Goal: Find specific page/section: Find specific page/section

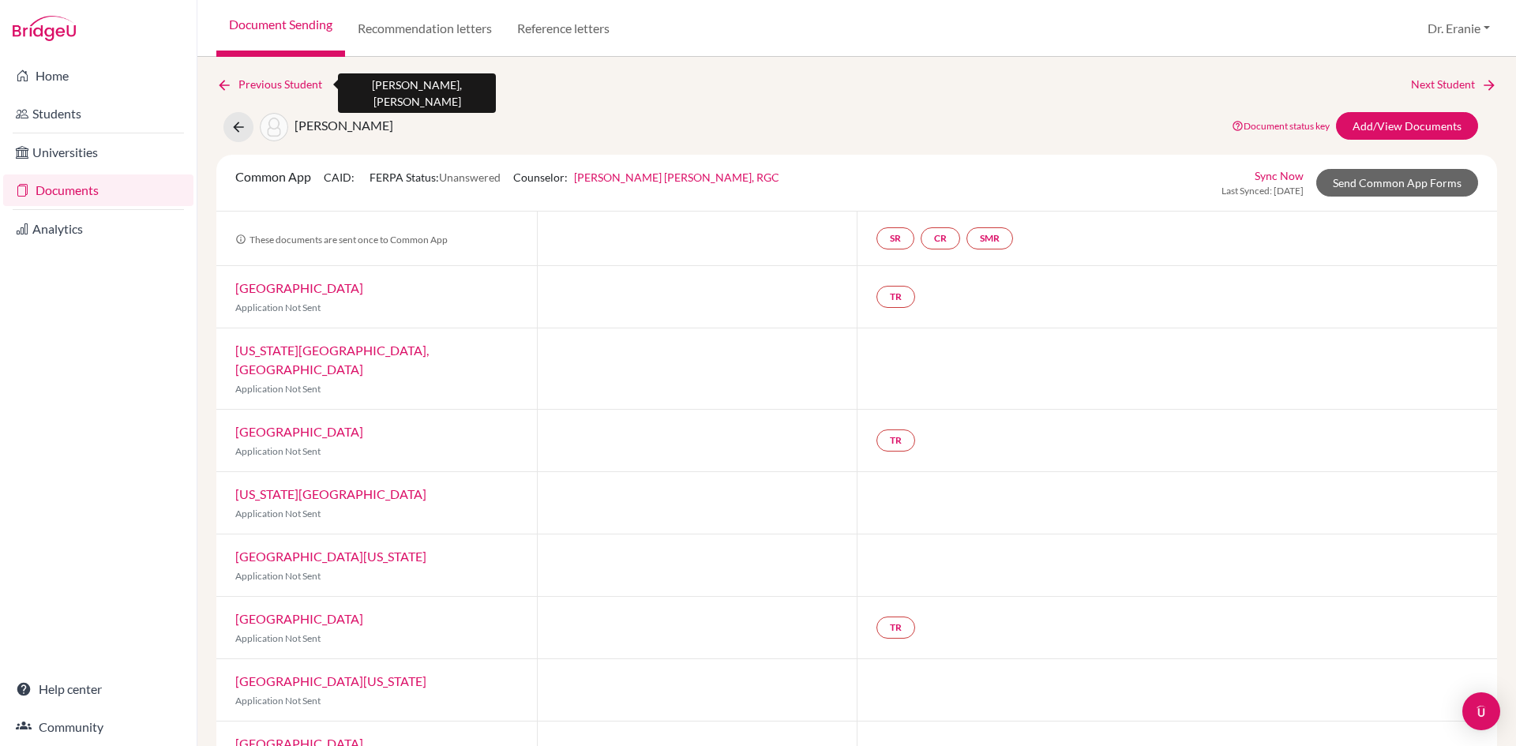
click at [235, 84] on link "Previous Student" at bounding box center [275, 84] width 118 height 17
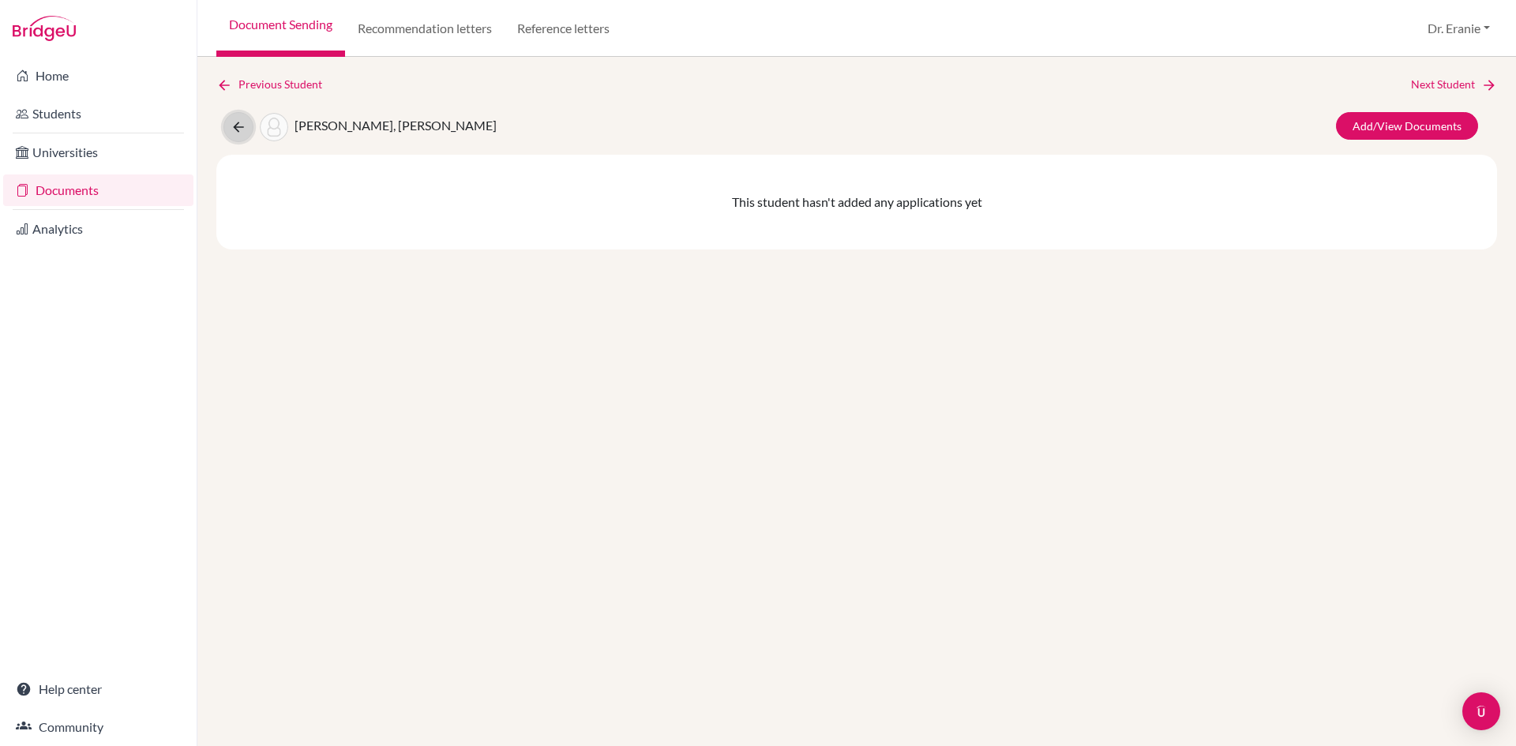
click at [236, 129] on icon at bounding box center [239, 127] width 16 height 16
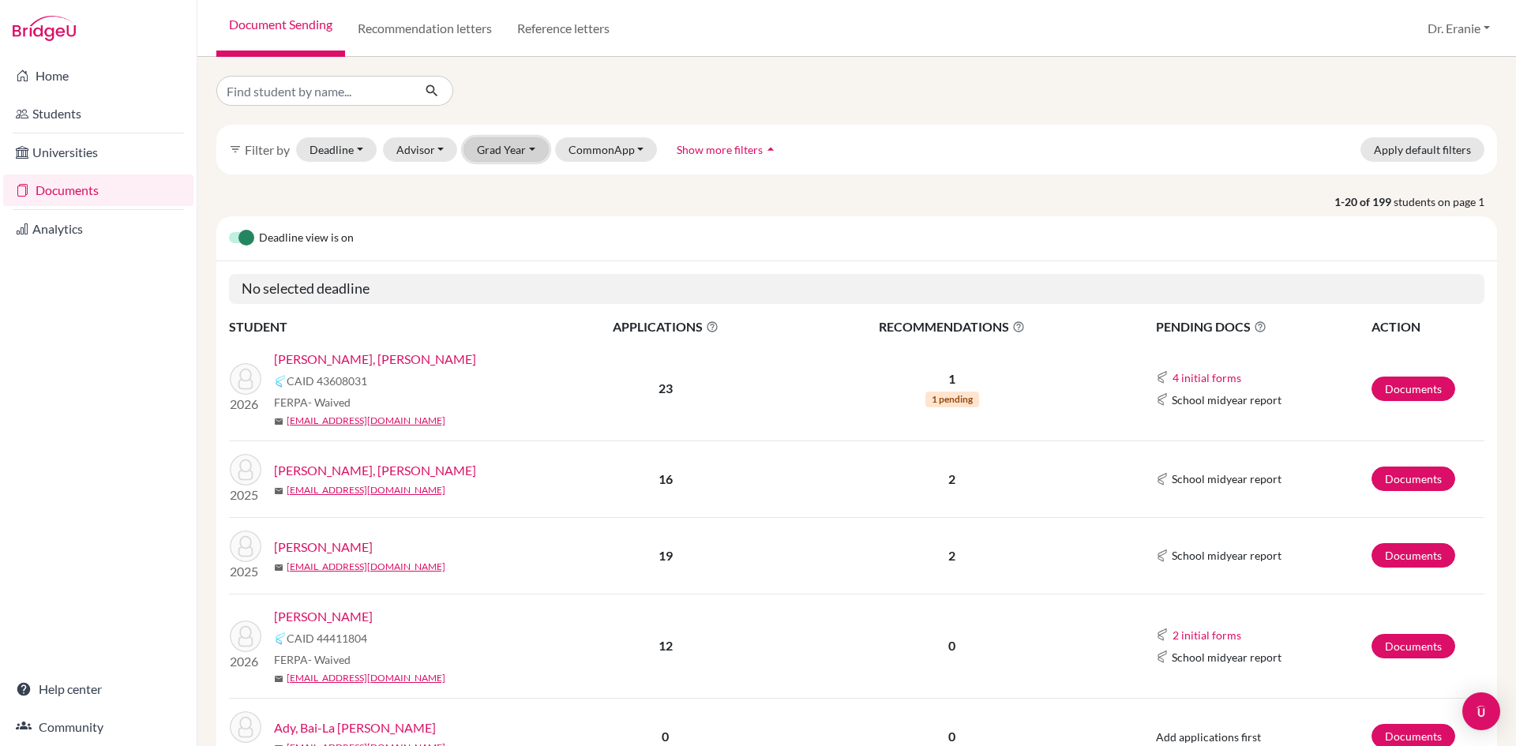
click at [532, 151] on button "Grad Year" at bounding box center [506, 149] width 85 height 24
click at [524, 216] on div "2026" at bounding box center [510, 208] width 55 height 19
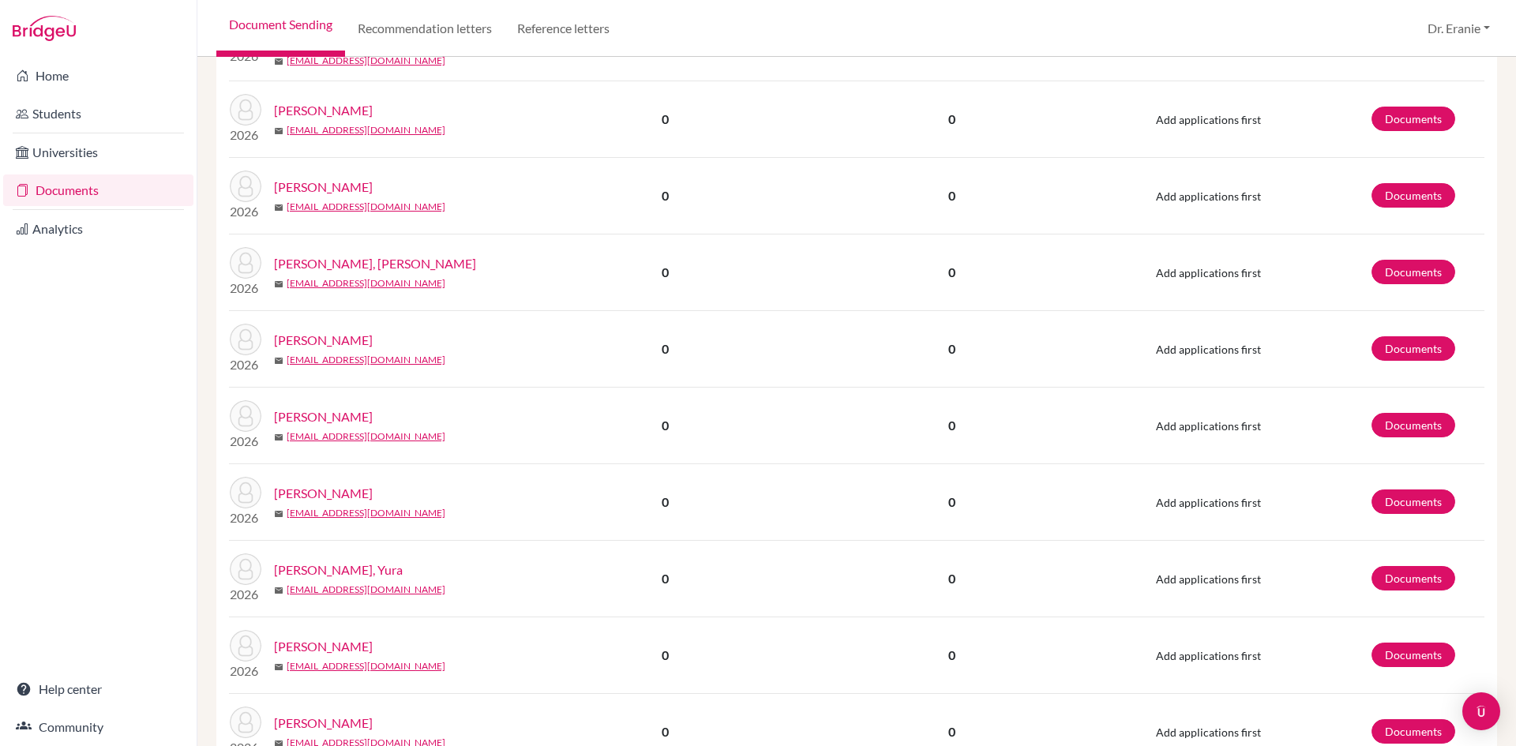
scroll to position [1500, 0]
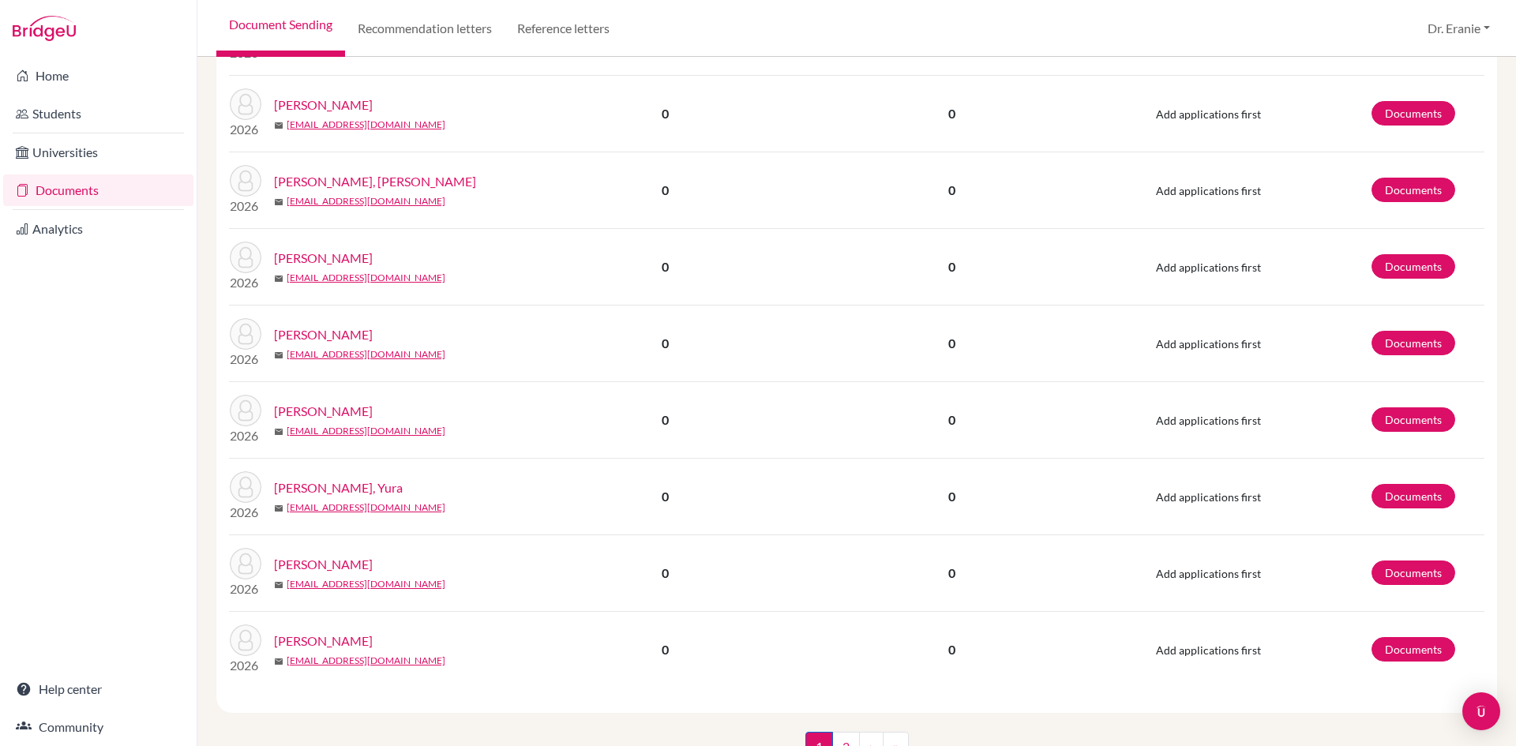
click at [322, 402] on link "[PERSON_NAME]" at bounding box center [323, 411] width 99 height 19
